Goal: Transaction & Acquisition: Obtain resource

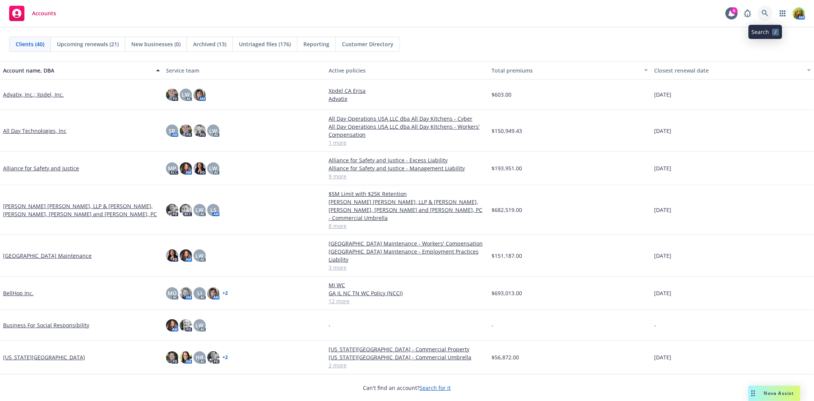
click at [403, 11] on icon at bounding box center [764, 13] width 7 height 7
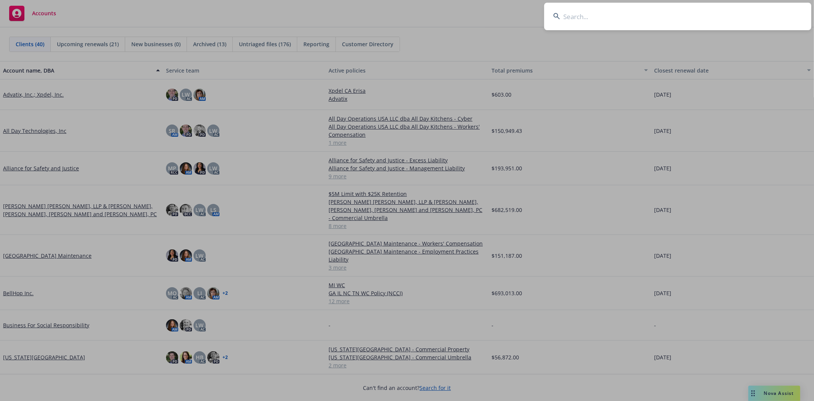
click at [403, 14] on input at bounding box center [677, 16] width 267 height 27
type input "rainforest"
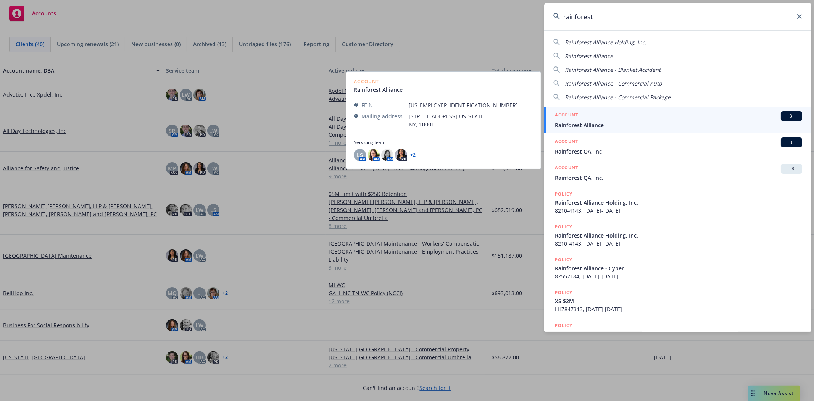
click at [403, 125] on span "Rainforest Alliance" at bounding box center [678, 125] width 247 height 8
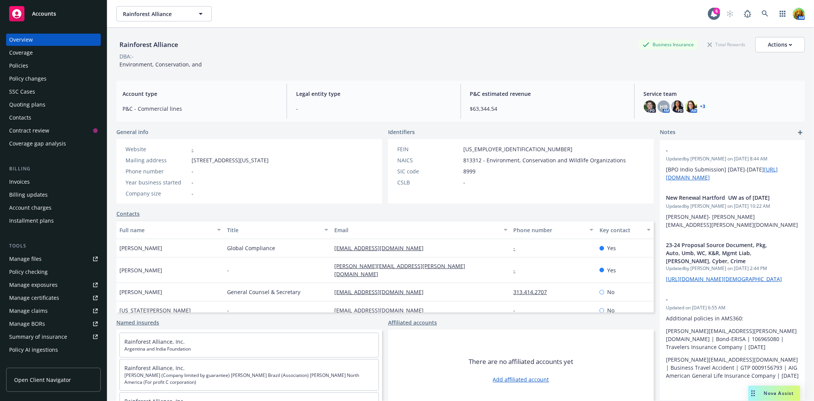
click at [31, 67] on div "Policies" at bounding box center [53, 66] width 88 height 12
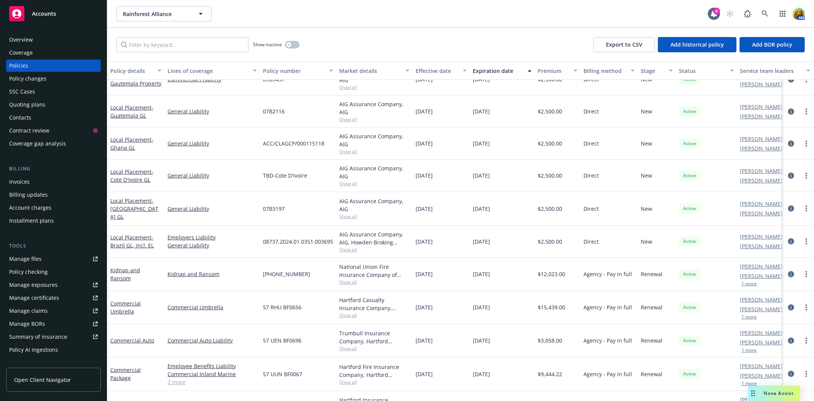
scroll to position [296, 0]
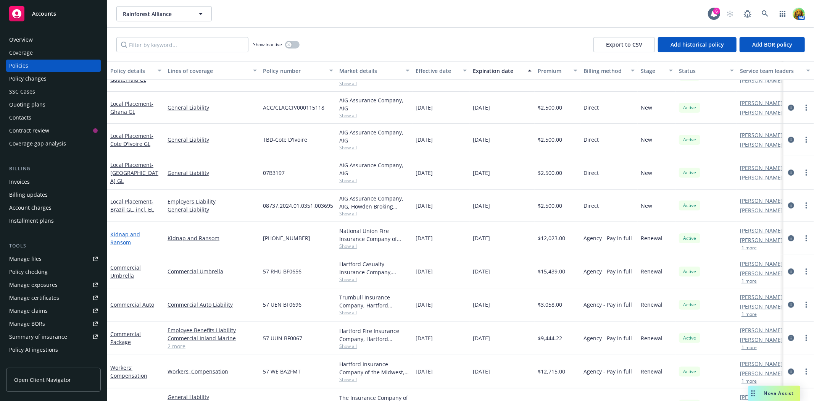
click at [138, 182] on link "Kidnap and Ransom" at bounding box center [125, 237] width 30 height 15
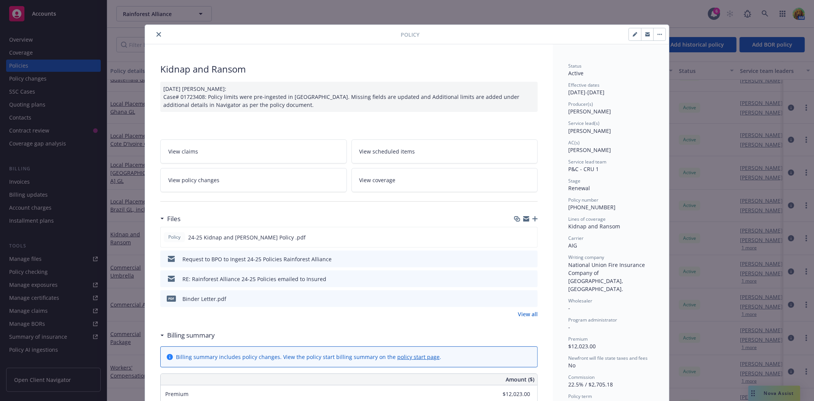
click at [403, 182] on link "View all" at bounding box center [528, 314] width 20 height 8
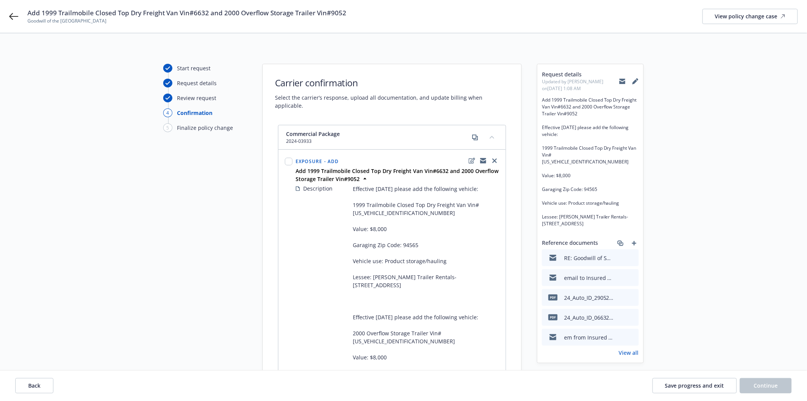
click at [635, 256] on icon "preview file" at bounding box center [631, 256] width 7 height 5
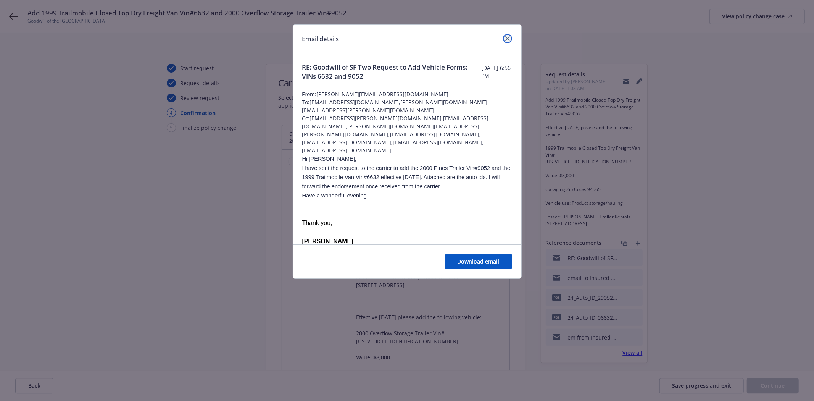
click at [508, 38] on icon "close" at bounding box center [507, 38] width 5 height 5
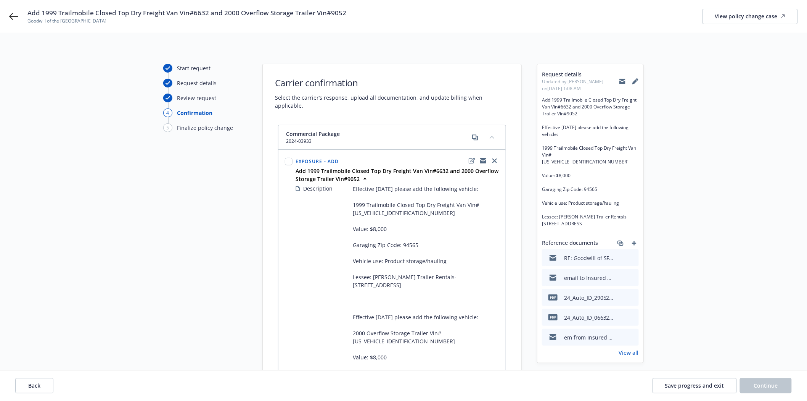
click at [631, 276] on icon "preview file" at bounding box center [631, 276] width 7 height 5
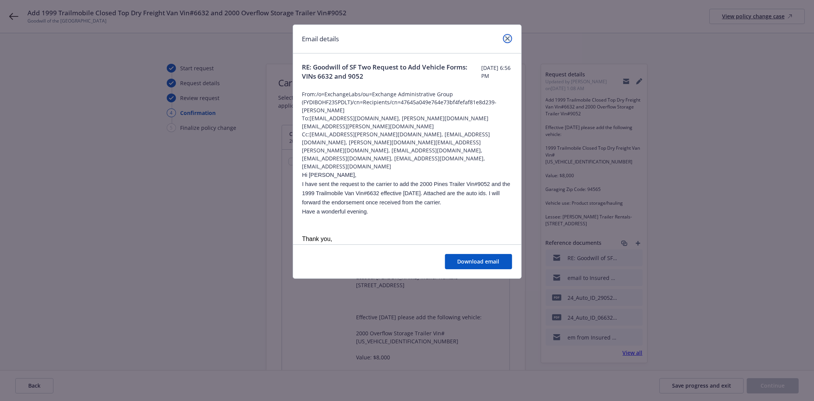
click at [508, 40] on icon "close" at bounding box center [507, 38] width 5 height 5
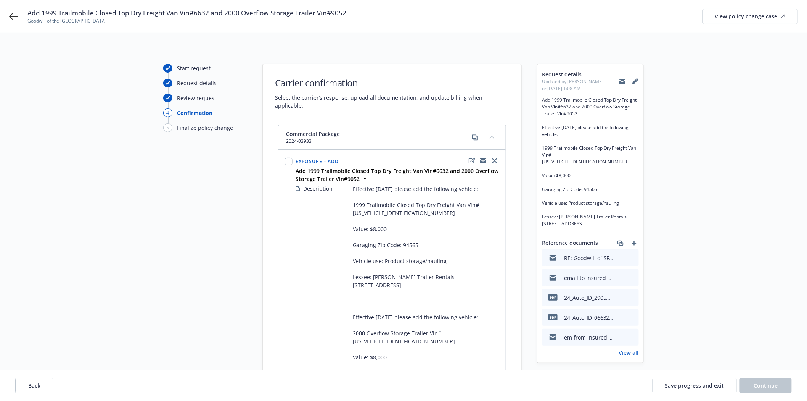
click at [632, 294] on icon "preview file" at bounding box center [631, 296] width 7 height 5
click at [632, 334] on icon "preview file" at bounding box center [631, 336] width 7 height 5
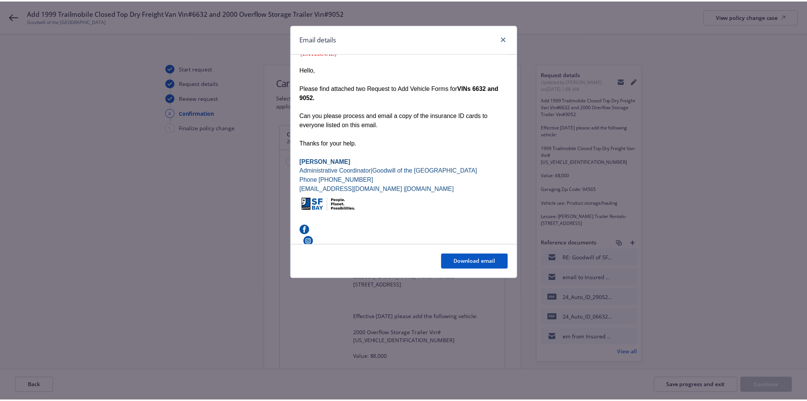
scroll to position [108, 0]
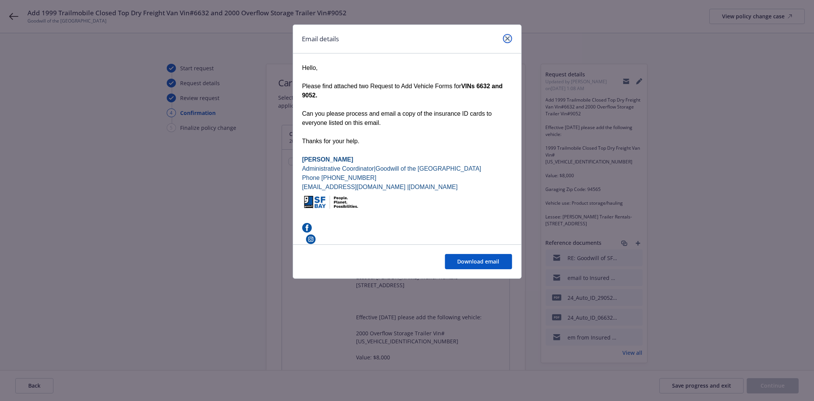
click at [506, 37] on icon "close" at bounding box center [507, 38] width 5 height 5
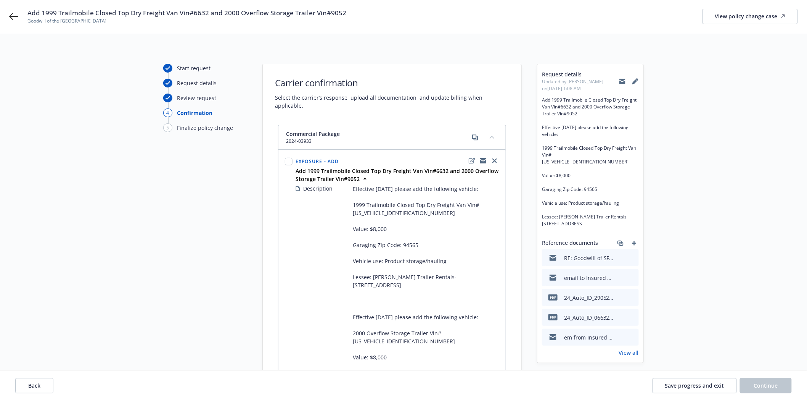
click at [630, 351] on link "View all" at bounding box center [629, 352] width 20 height 8
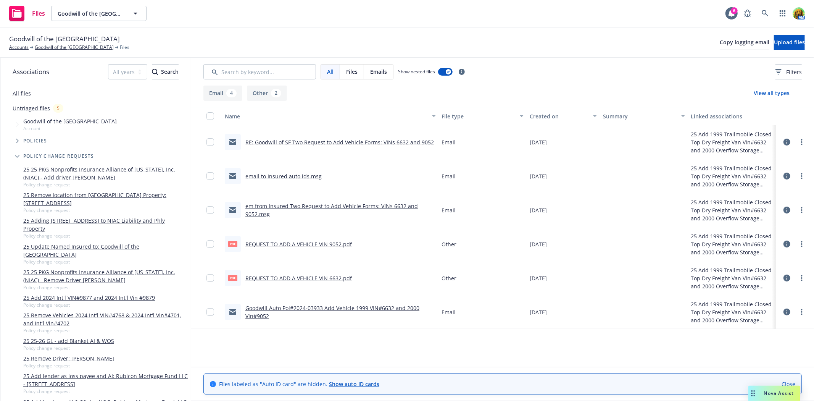
click at [357, 308] on link "Goodwill Auto Pol#2024-03933 Add Vehicle 1999 VIN#6632 and 2000 Vin#9052" at bounding box center [332, 311] width 174 height 15
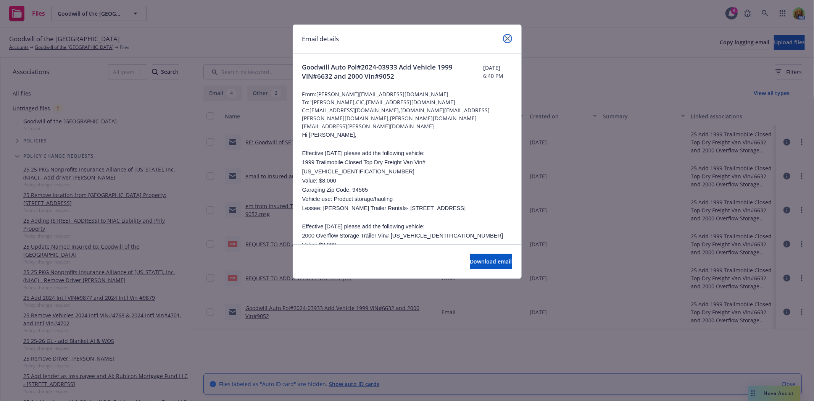
click at [506, 37] on icon "close" at bounding box center [507, 38] width 5 height 5
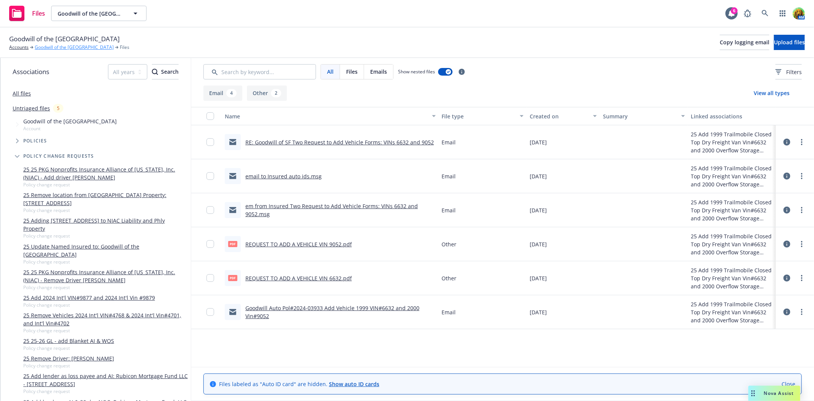
click at [51, 48] on link "Goodwill of the San Francisco Bay" at bounding box center [74, 47] width 79 height 7
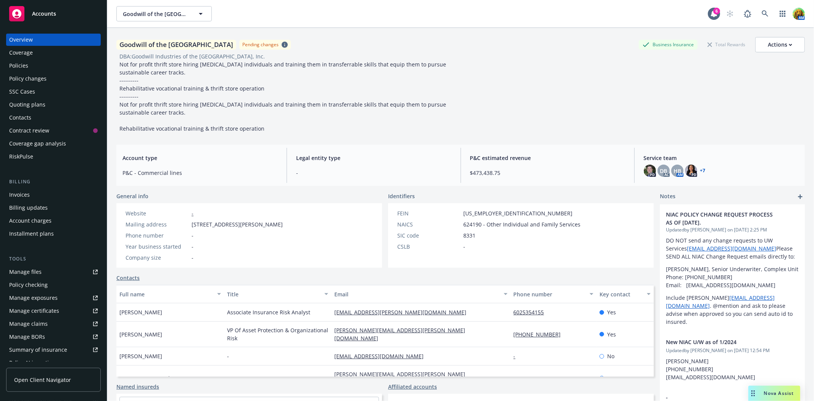
click at [26, 63] on div "Policies" at bounding box center [18, 66] width 19 height 12
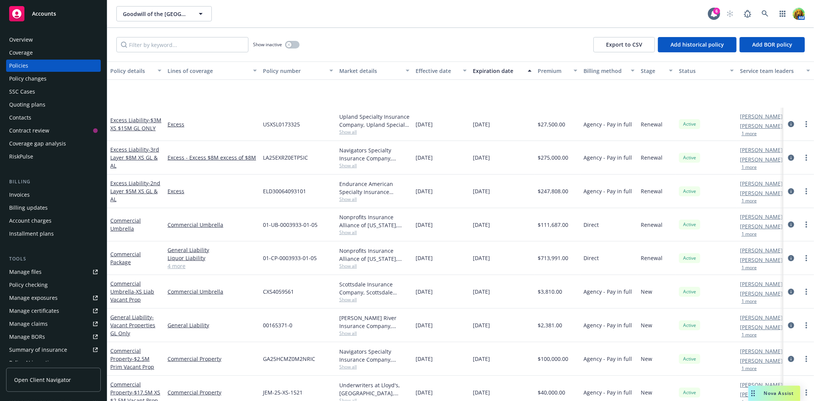
scroll to position [326, 0]
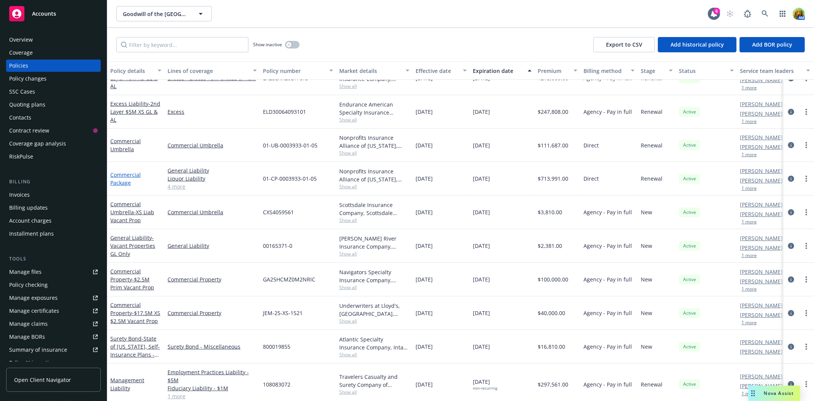
click at [126, 172] on link "Commercial Package" at bounding box center [125, 178] width 31 height 15
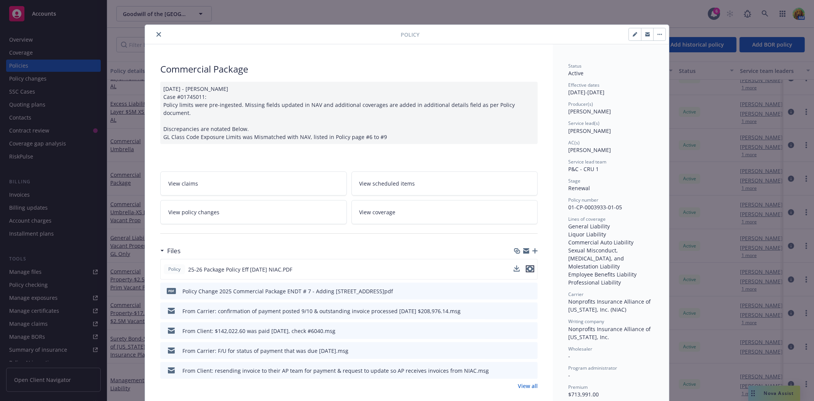
click at [529, 266] on icon "preview file" at bounding box center [529, 268] width 7 height 5
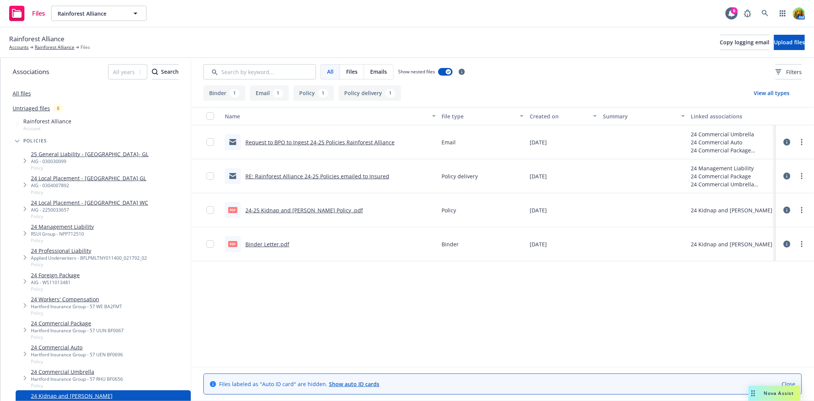
click at [286, 211] on link "24-25 Kidnap and [PERSON_NAME] Policy .pdf" at bounding box center [303, 209] width 117 height 7
click at [58, 45] on link "Rainforest Alliance" at bounding box center [55, 47] width 40 height 7
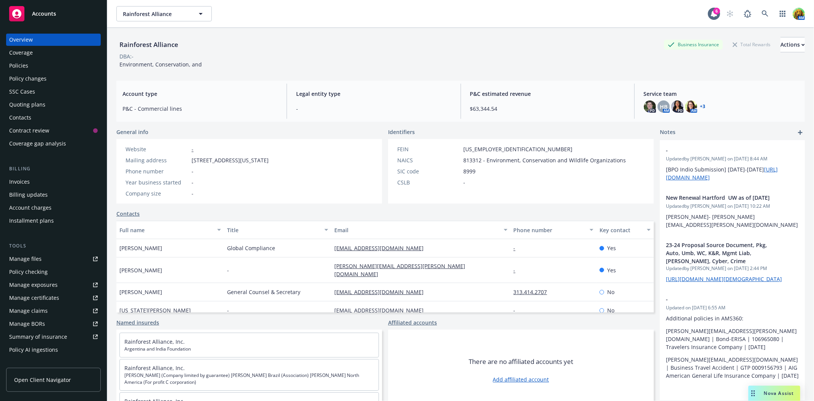
click at [29, 101] on div "Quoting plans" at bounding box center [27, 104] width 36 height 12
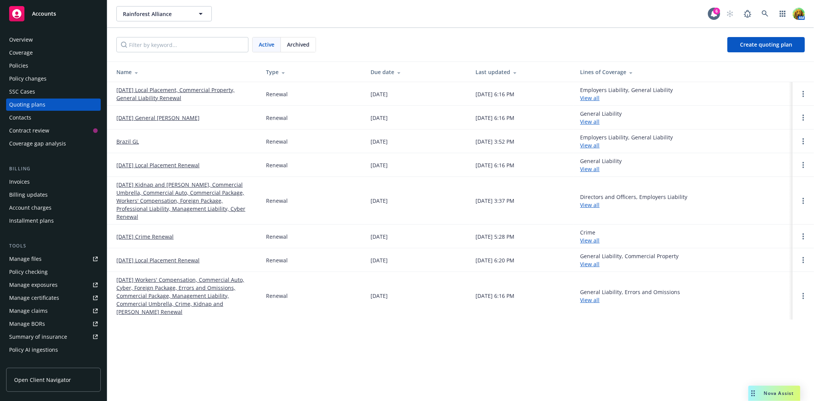
click at [156, 185] on link "[DATE] Kidnap and [PERSON_NAME], Commercial Umbrella, Commercial Auto, Commerci…" at bounding box center [184, 200] width 137 height 40
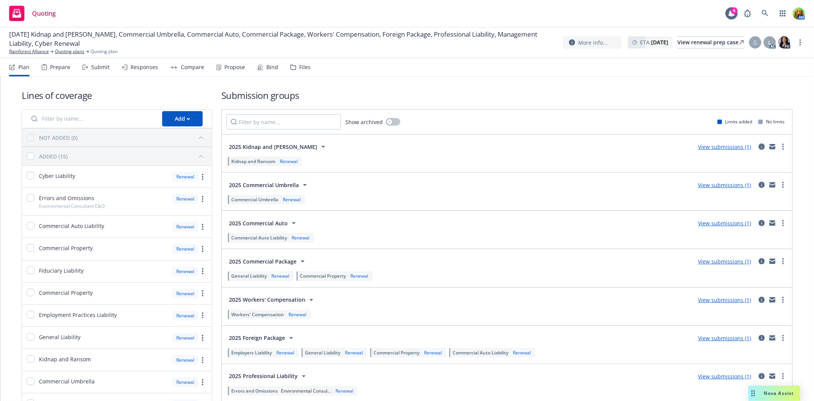
click at [758, 147] on icon "circleInformation" at bounding box center [761, 146] width 6 height 6
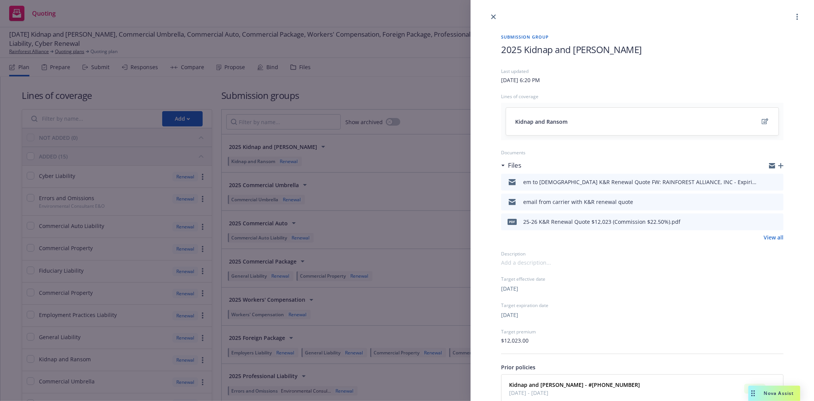
click at [772, 180] on icon "preview file" at bounding box center [775, 181] width 7 height 5
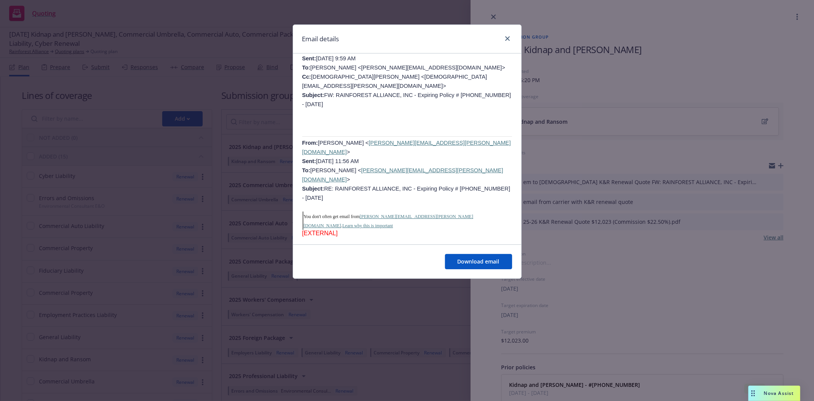
scroll to position [381, 0]
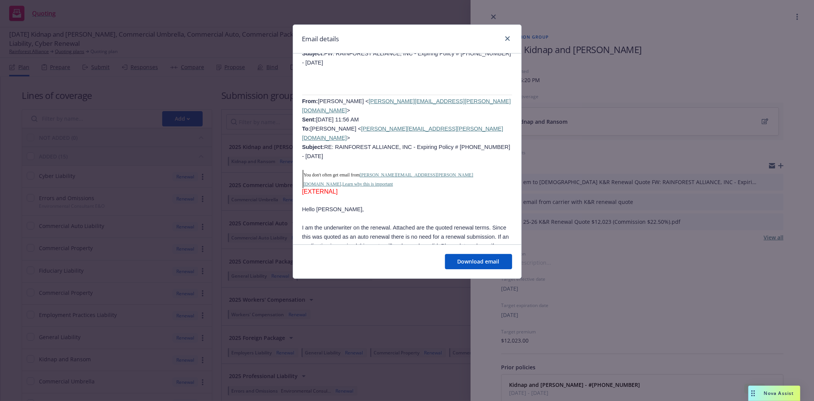
click at [350, 224] on span "I am the underwriter on the renewal. Attached are the quoted renewal terms. Sin…" at bounding box center [405, 241] width 207 height 34
drag, startPoint x: 305, startPoint y: 183, endPoint x: 413, endPoint y: 186, distance: 107.6
click at [413, 223] on p "I am the underwriter on the renewal. Attached are the quoted renewal terms. Sin…" at bounding box center [407, 241] width 210 height 37
click at [421, 224] on span "I am the underwriter on the renewal. Attached are the quoted renewal terms. Sin…" at bounding box center [405, 241] width 207 height 34
drag, startPoint x: 479, startPoint y: 174, endPoint x: 433, endPoint y: 198, distance: 52.1
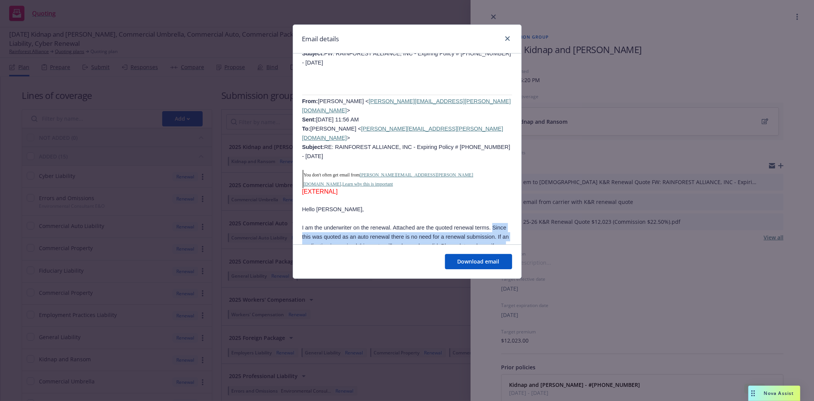
click at [433, 223] on p "I am the underwriter on the renewal. Attached are the quoted renewal terms. Sin…" at bounding box center [407, 241] width 210 height 37
click at [315, 224] on span "I am the underwriter on the renewal. Attached are the quoted renewal terms. Sin…" at bounding box center [405, 241] width 207 height 34
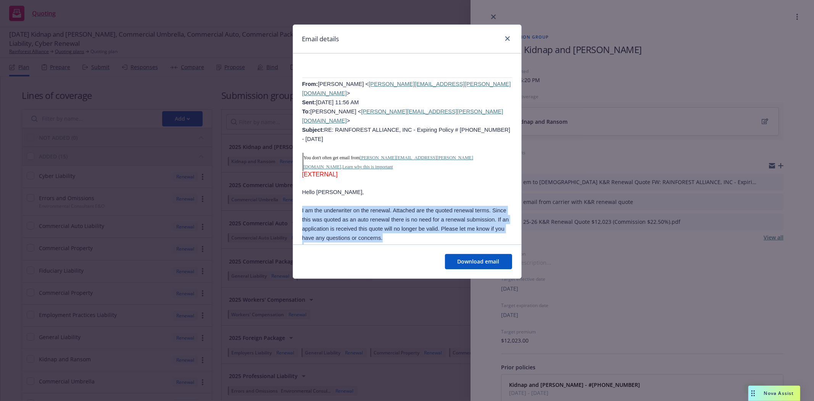
scroll to position [413, 0]
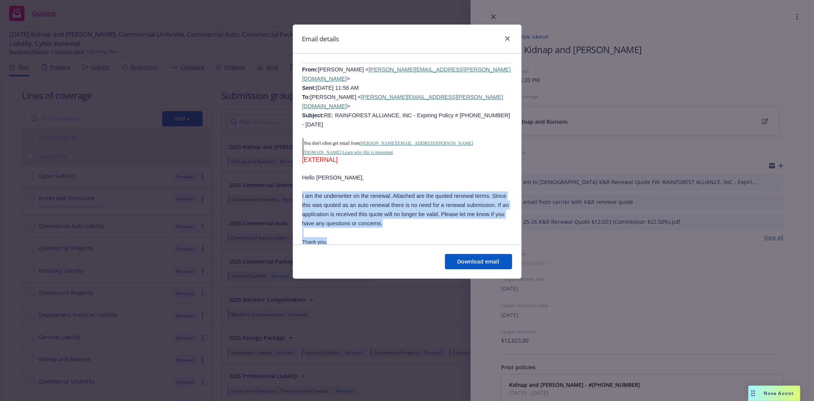
drag, startPoint x: 301, startPoint y: 174, endPoint x: 395, endPoint y: 234, distance: 111.2
click at [395, 234] on div "FW: RAINFOREST ALLIANCE, INC - Expiring Policy # 02-541-91-78 - 11/01/2025 Tues…" at bounding box center [407, 201] width 228 height 1123
copy div "I am the underwriter on the renewal. Attached are the quoted renewal terms. Sin…"
click at [484, 262] on span "Download email" at bounding box center [478, 260] width 42 height 7
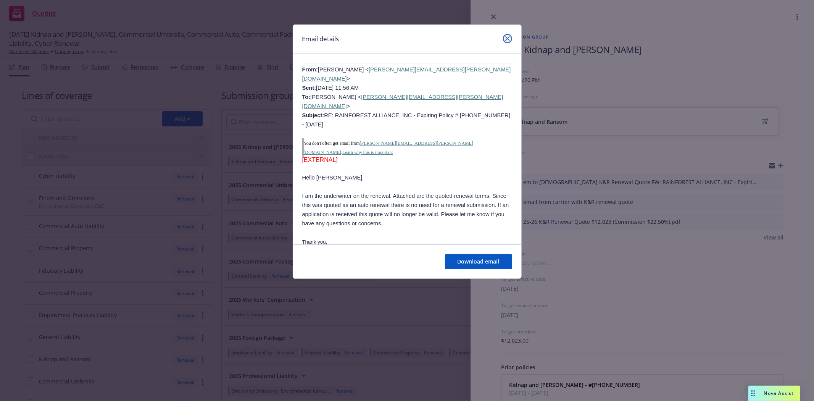
click at [508, 39] on icon "close" at bounding box center [507, 38] width 5 height 5
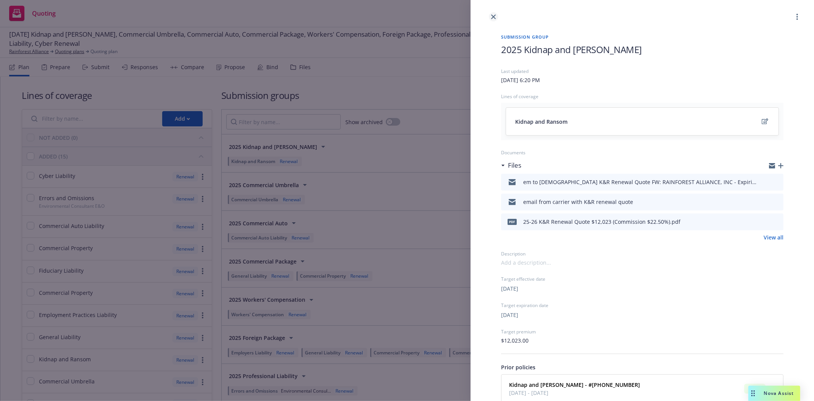
click at [496, 16] on link "close" at bounding box center [493, 16] width 9 height 9
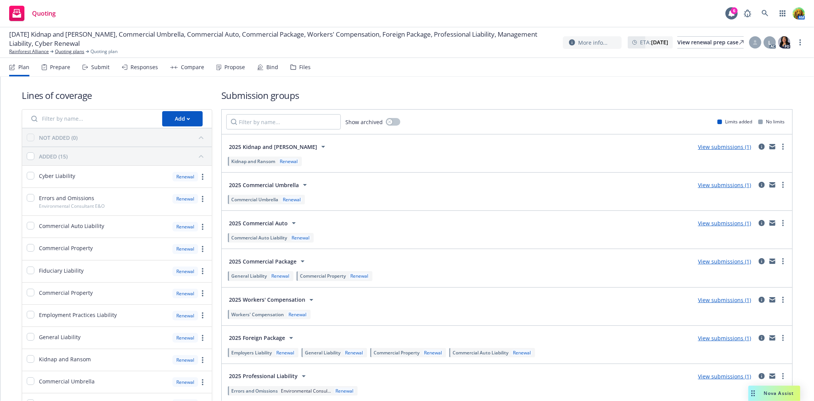
click at [71, 52] on link "Quoting plans" at bounding box center [69, 51] width 29 height 7
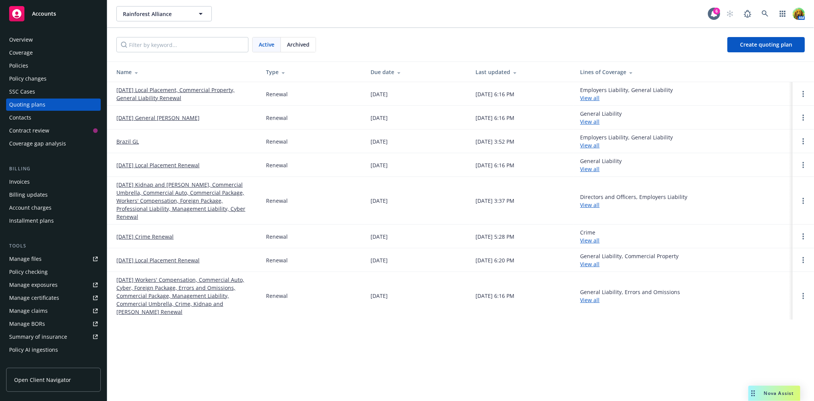
click at [301, 39] on div "Archived" at bounding box center [298, 44] width 35 height 14
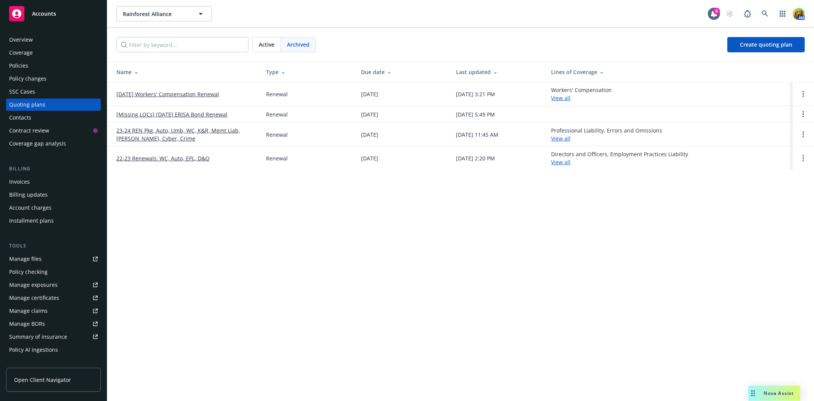
click at [158, 129] on link "23-24 REN Pkg, Auto, Umb, WC, K&R, Mgmt Liab, [PERSON_NAME], Cyber, Crime" at bounding box center [184, 134] width 137 height 16
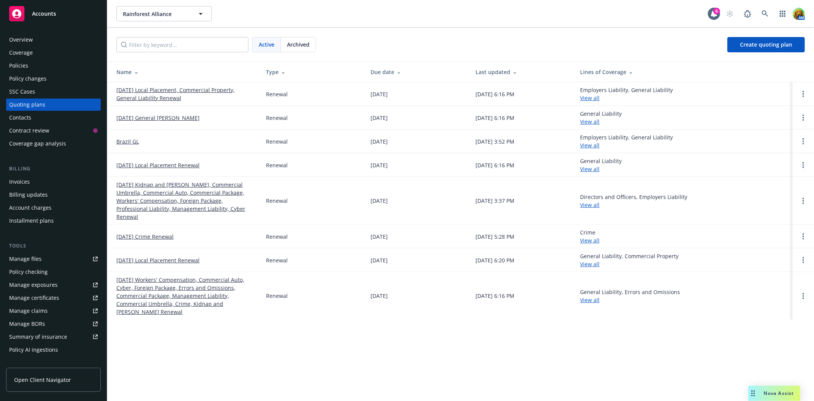
click at [303, 44] on span "Archived" at bounding box center [298, 44] width 23 height 8
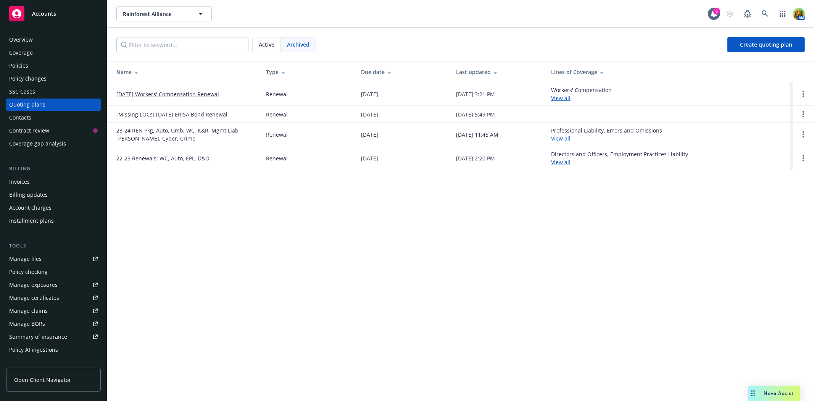
click at [259, 47] on span "Active" at bounding box center [267, 44] width 16 height 8
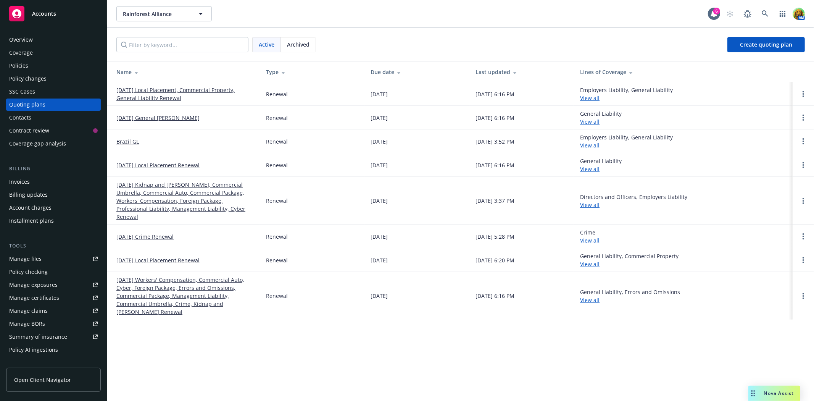
click at [175, 280] on link "[DATE] Workers' Compensation, Commercial Auto, Cyber, Foreign Package, Errors a…" at bounding box center [184, 295] width 137 height 40
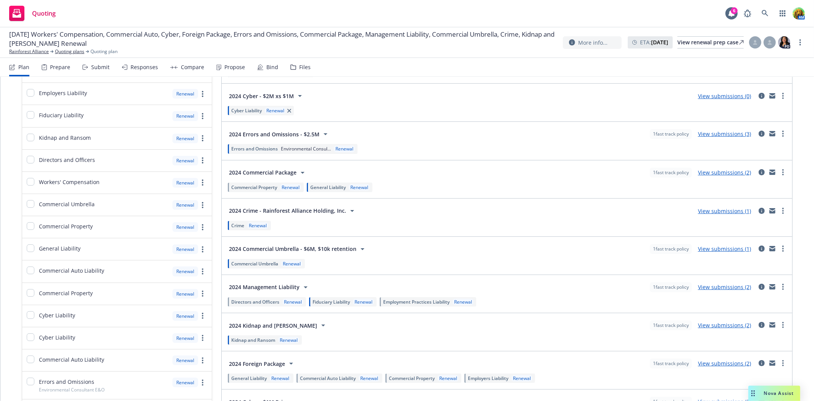
scroll to position [169, 0]
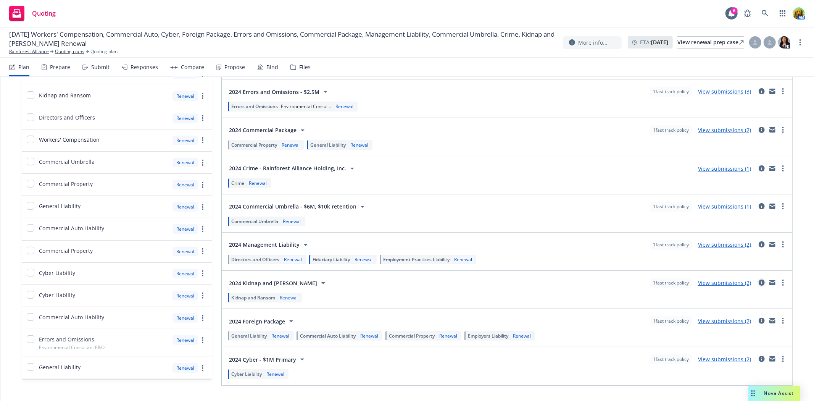
click at [758, 285] on icon "circleInformation" at bounding box center [761, 282] width 6 height 6
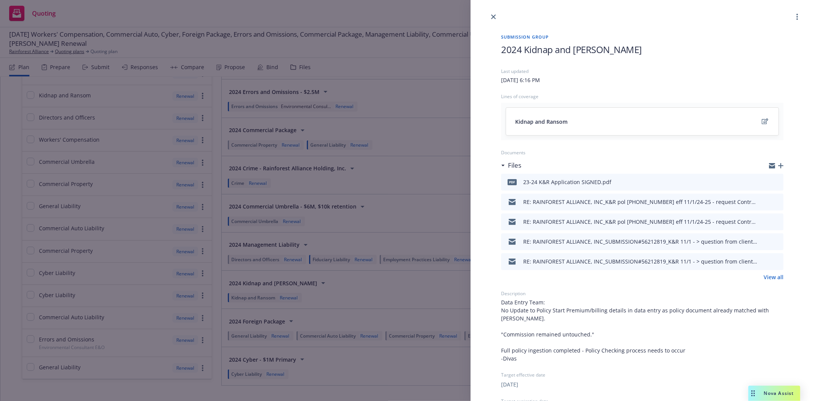
click at [760, 178] on icon "download file" at bounding box center [763, 181] width 6 height 6
click at [763, 274] on link "View all" at bounding box center [773, 277] width 20 height 8
click at [494, 16] on icon "close" at bounding box center [493, 16] width 5 height 5
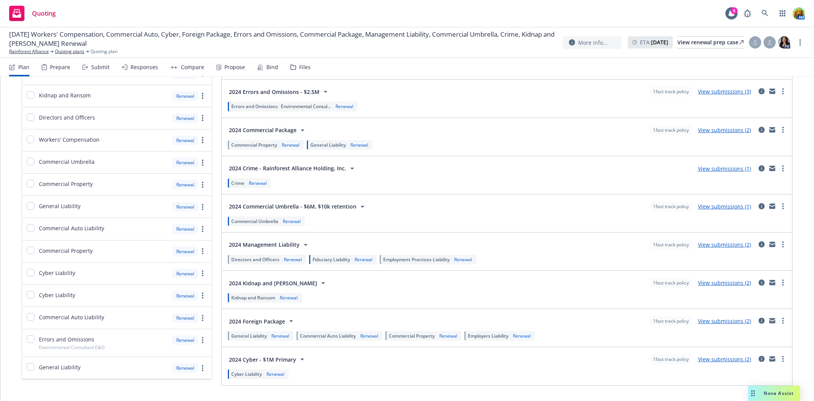
click at [45, 12] on span "Quoting" at bounding box center [44, 13] width 24 height 6
click at [764, 12] on icon at bounding box center [764, 13] width 7 height 7
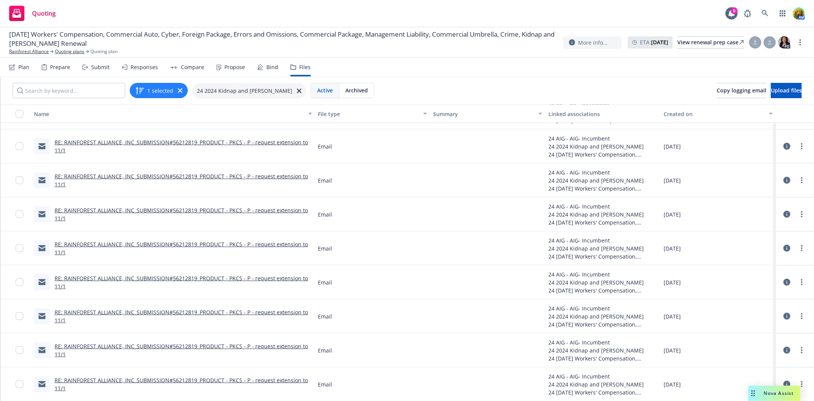
scroll to position [0, 0]
click at [143, 378] on link "RE: RAINFOREST ALLIANCE, INC_SUBMISSION#56212819_PRODUCT - PKCS - P - request e…" at bounding box center [181, 383] width 253 height 15
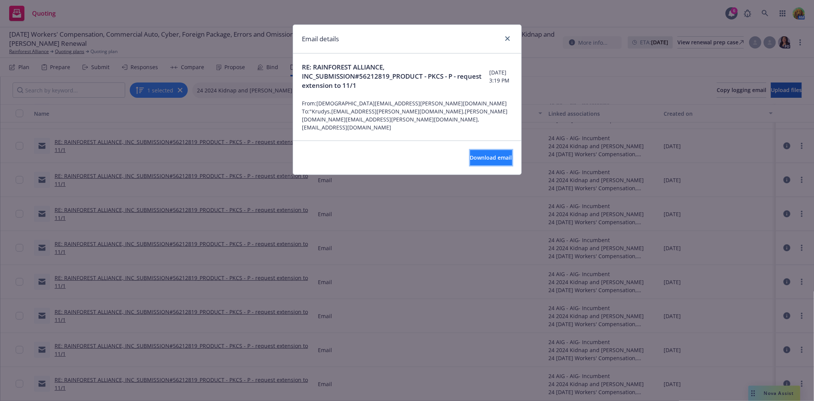
click at [486, 159] on span "Download email" at bounding box center [491, 157] width 42 height 7
click at [507, 39] on icon "close" at bounding box center [507, 38] width 5 height 5
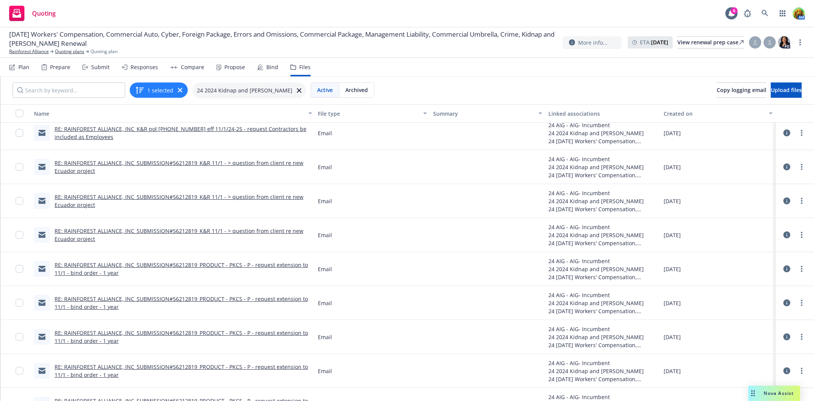
scroll to position [32, 0]
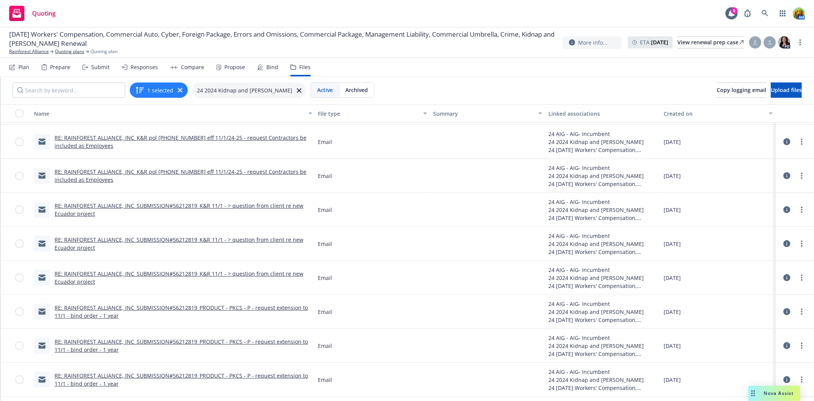
click at [149, 275] on link "RE: RAINFOREST ALLIANCE, INC_SUBMISSION#56212819_K&R 11/1 - > question from cli…" at bounding box center [179, 277] width 249 height 15
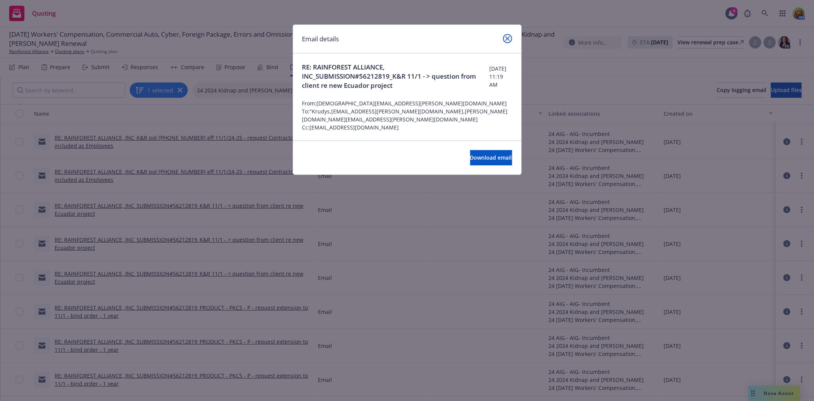
click at [508, 41] on link "close" at bounding box center [507, 38] width 9 height 9
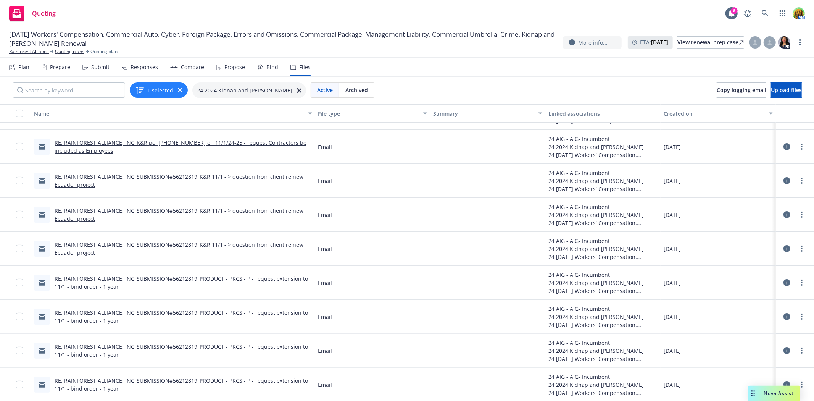
scroll to position [74, 0]
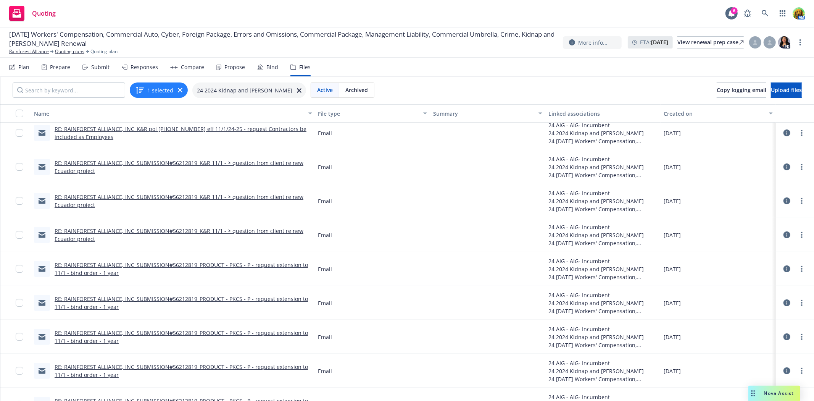
click at [192, 364] on link "RE: RAINFOREST ALLIANCE, INC_SUBMISSION#56212819_PRODUCT - PKCS - P - request e…" at bounding box center [181, 370] width 253 height 15
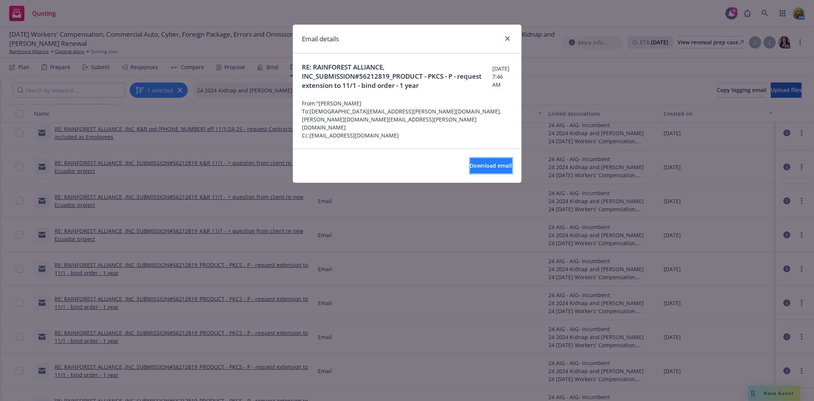
click at [500, 158] on button "Download email" at bounding box center [491, 165] width 42 height 15
click at [506, 39] on icon "close" at bounding box center [507, 38] width 5 height 5
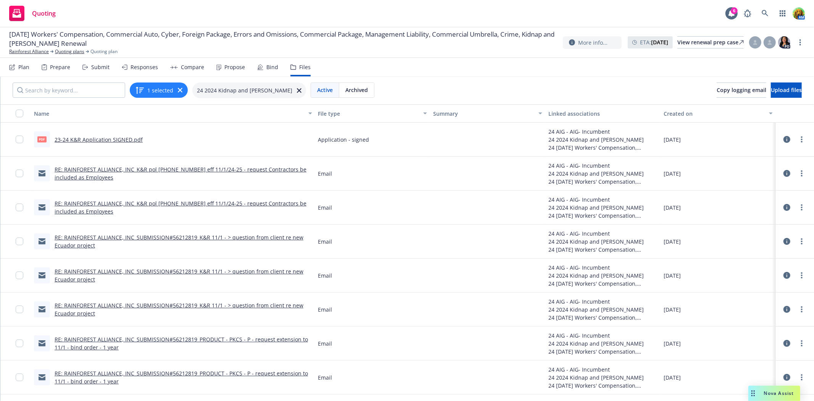
scroll to position [0, 0]
click at [92, 139] on link "23-24 K&R Application SIGNED.pdf" at bounding box center [99, 139] width 88 height 7
click at [765, 16] on icon at bounding box center [764, 13] width 7 height 7
